Goal: Task Accomplishment & Management: Complete application form

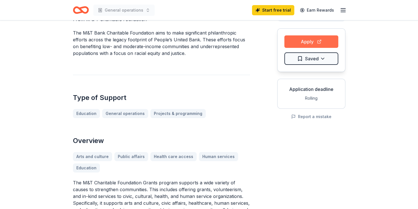
scroll to position [85, 0]
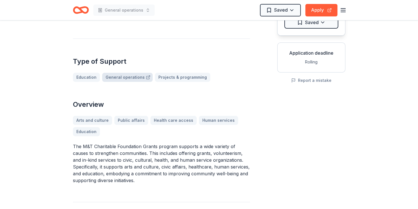
click at [129, 78] on link "General operations" at bounding box center [127, 77] width 51 height 9
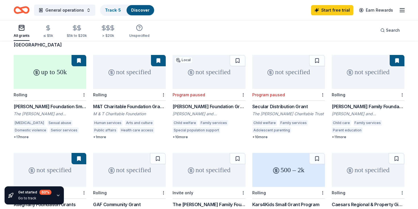
scroll to position [57, 0]
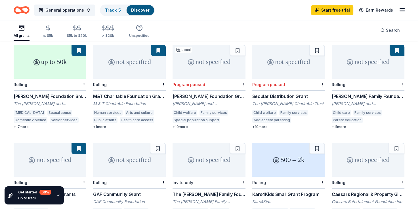
click at [120, 93] on div "M&T Charitable Foundation Grants" at bounding box center [129, 96] width 73 height 7
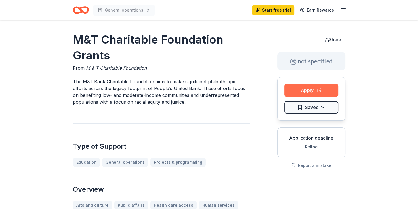
click at [319, 88] on button "Apply" at bounding box center [311, 90] width 54 height 12
click at [318, 90] on button "Apply" at bounding box center [311, 90] width 54 height 12
